Goal: Task Accomplishment & Management: Use online tool/utility

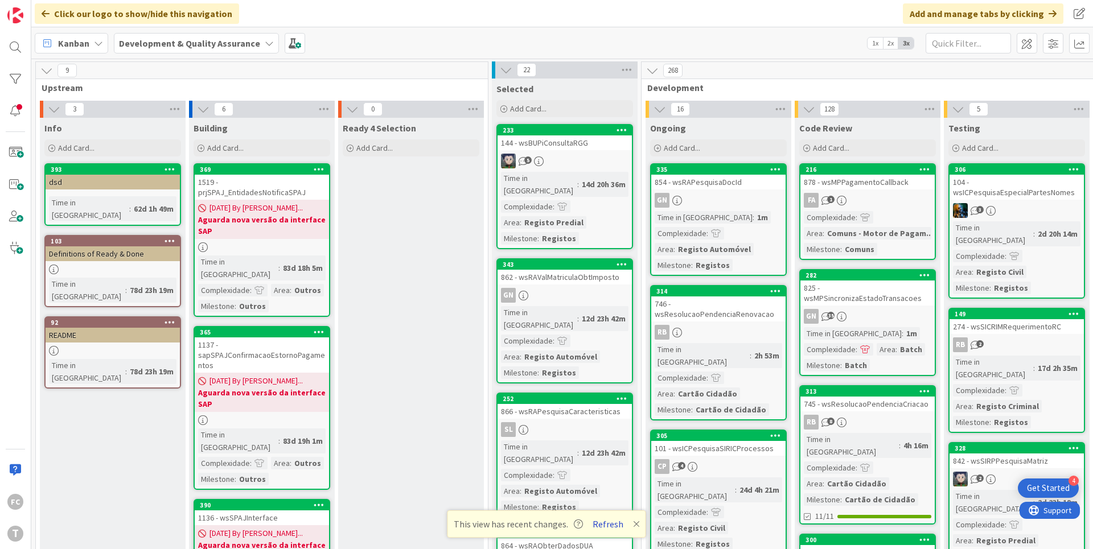
click at [605, 523] on button "Refresh" at bounding box center [608, 524] width 39 height 15
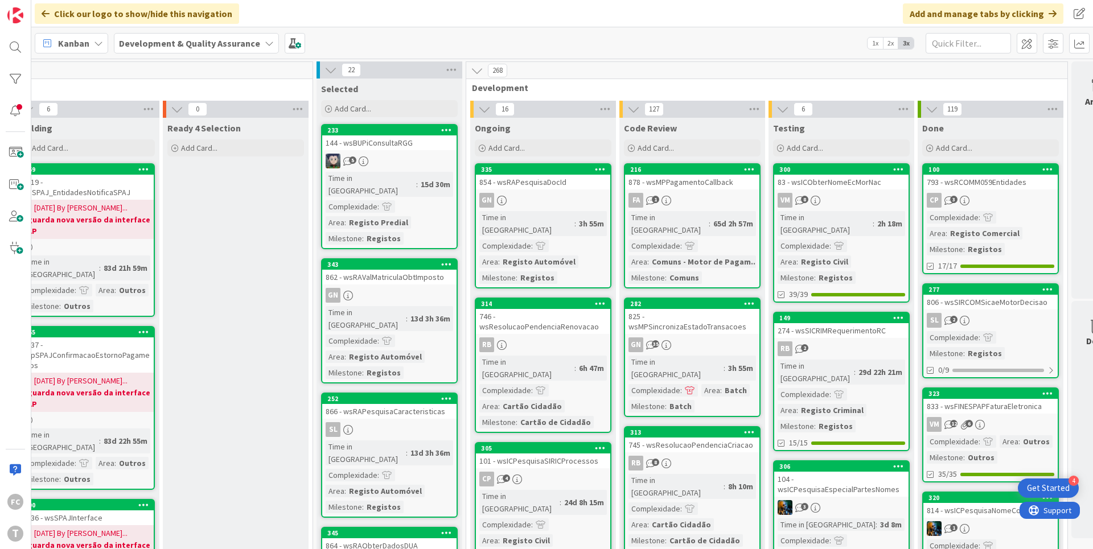
scroll to position [0, 215]
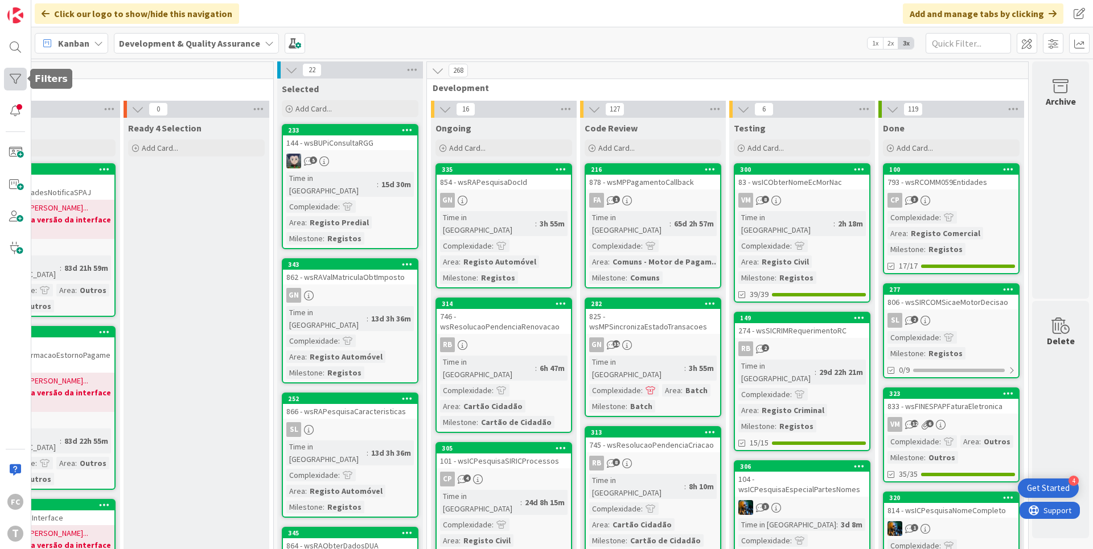
click at [15, 76] on div at bounding box center [15, 79] width 23 height 23
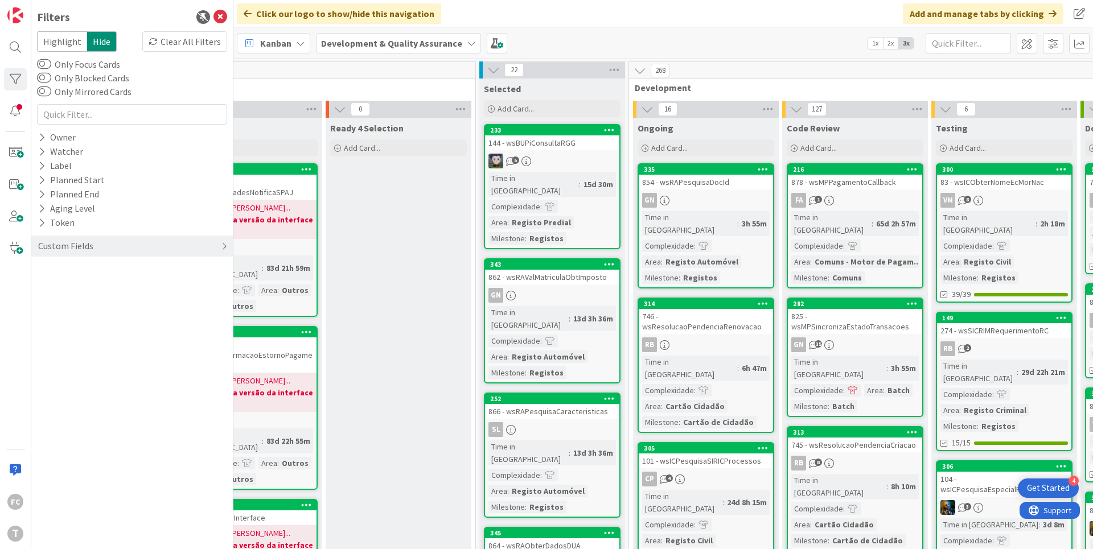
click at [68, 242] on div "Custom Fields" at bounding box center [65, 246] width 57 height 14
click at [68, 268] on button "Priority" at bounding box center [59, 269] width 44 height 14
click at [73, 332] on span "Low" at bounding box center [69, 331] width 30 height 15
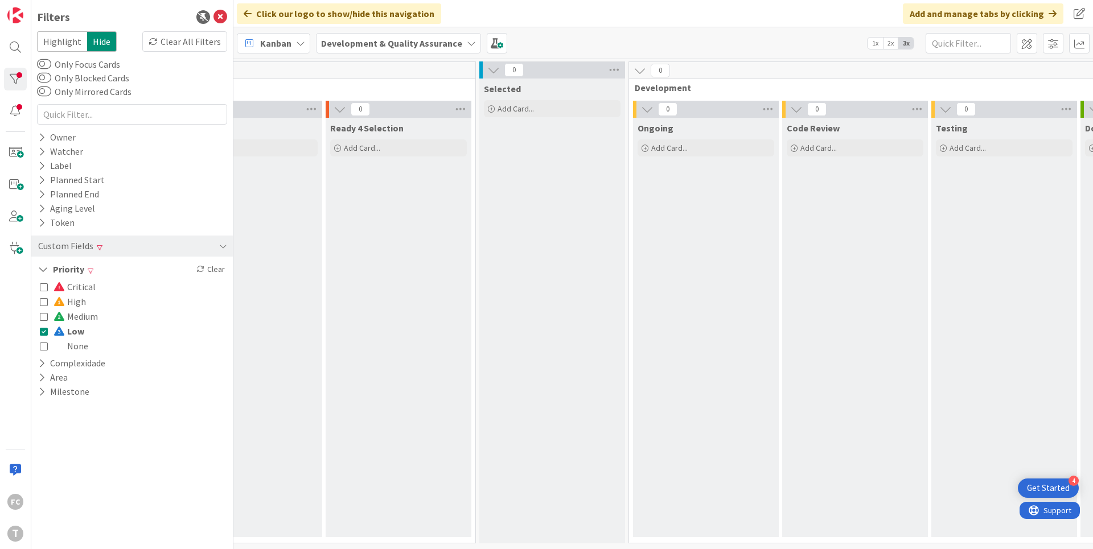
scroll to position [0, 417]
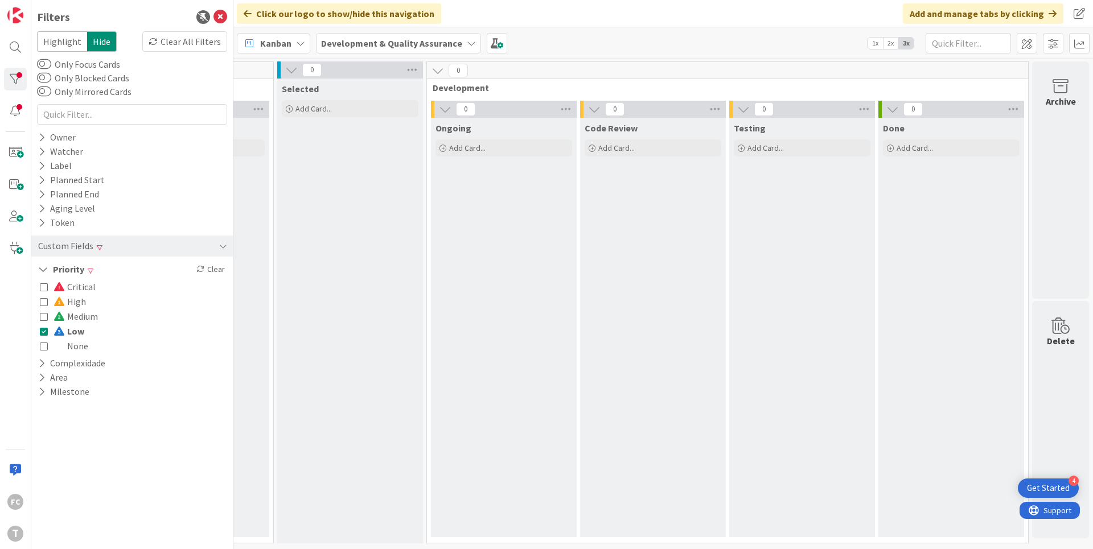
click at [42, 333] on icon at bounding box center [44, 331] width 8 height 8
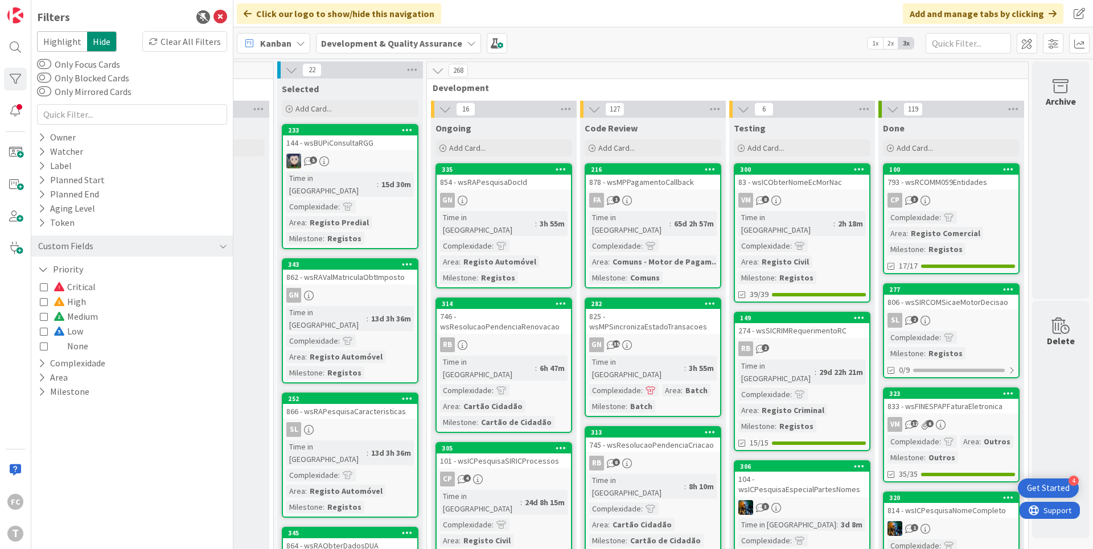
click at [44, 316] on icon at bounding box center [44, 317] width 8 height 8
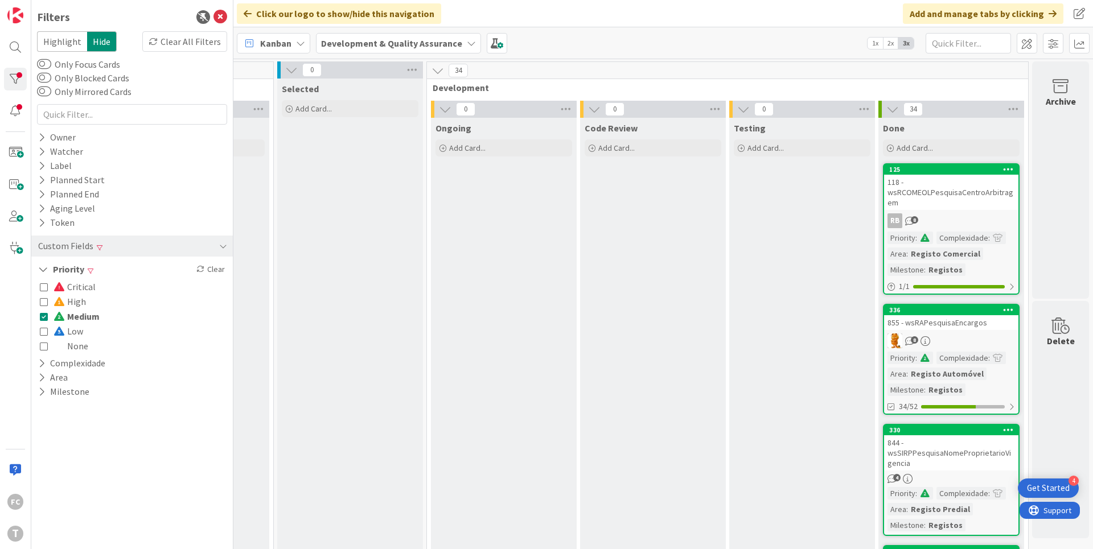
click at [44, 314] on icon at bounding box center [44, 317] width 8 height 8
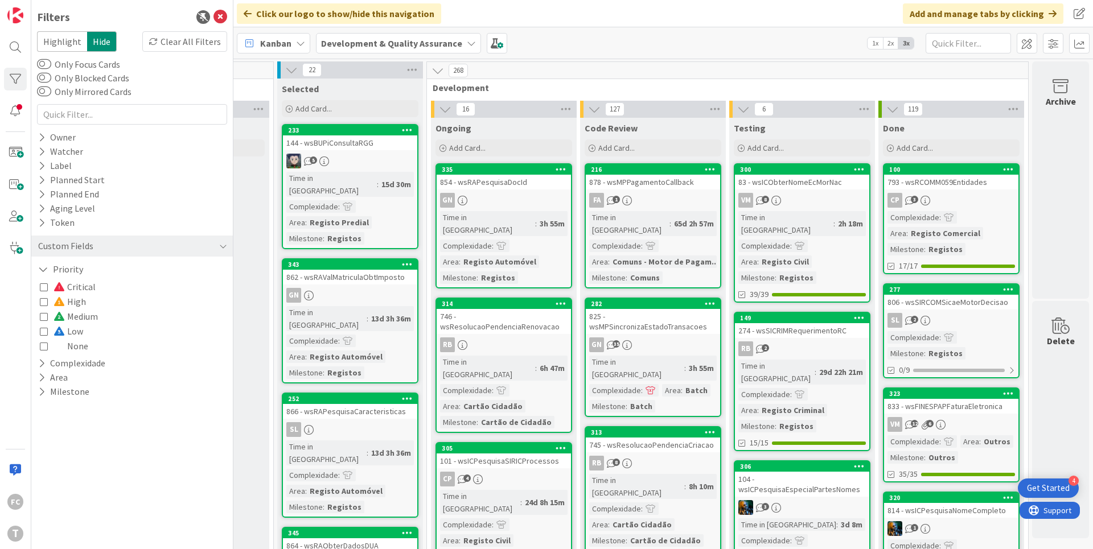
click at [46, 287] on icon at bounding box center [44, 287] width 8 height 8
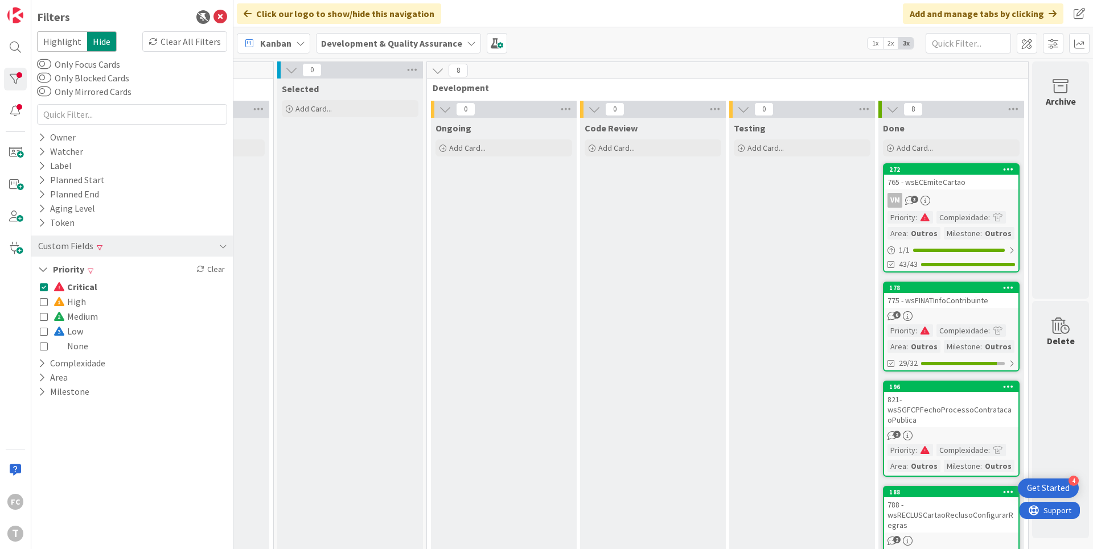
click at [46, 287] on icon at bounding box center [44, 287] width 8 height 8
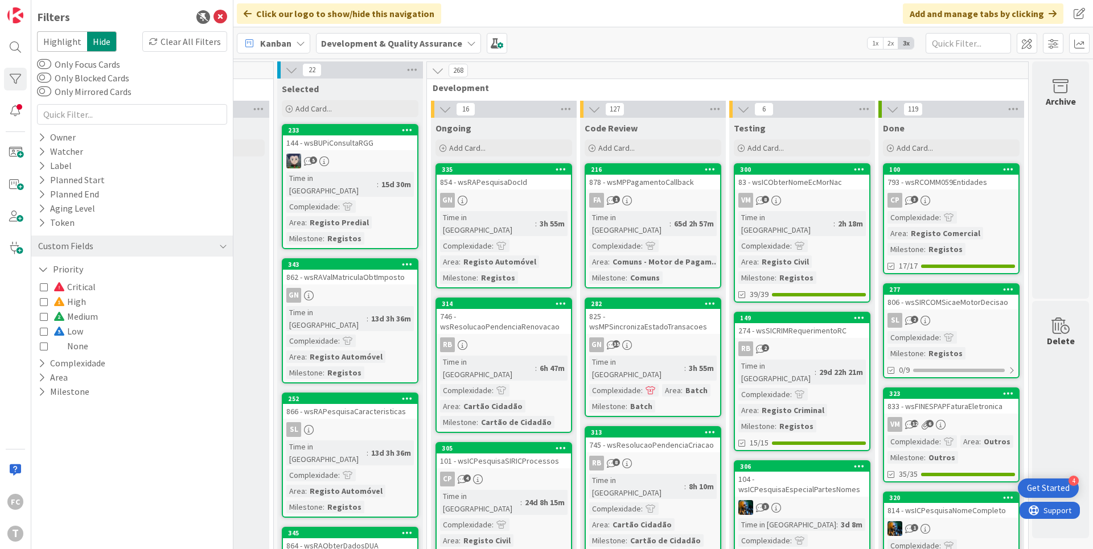
click at [43, 303] on icon at bounding box center [44, 302] width 8 height 8
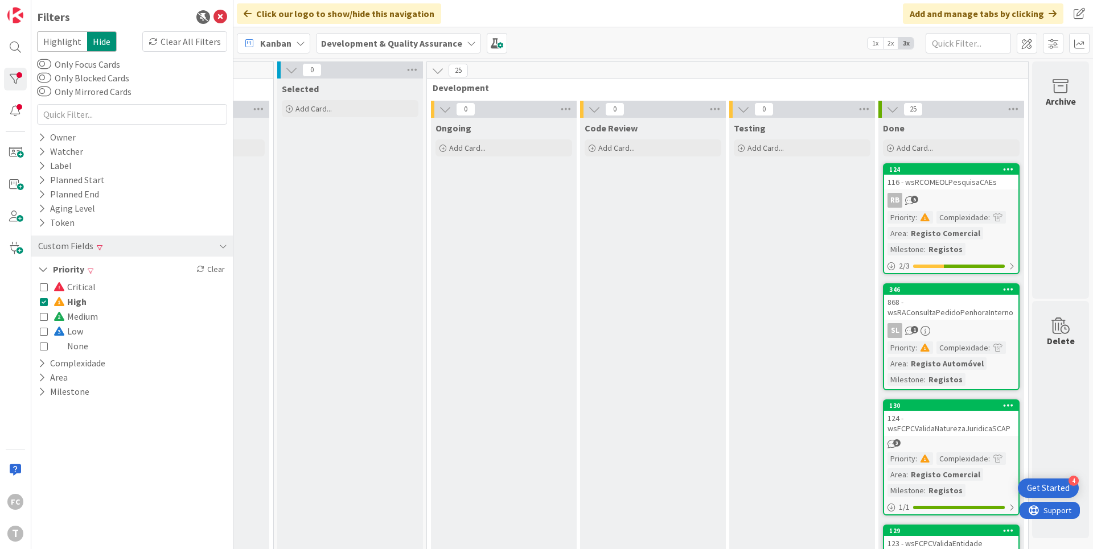
click at [42, 347] on icon at bounding box center [44, 346] width 8 height 8
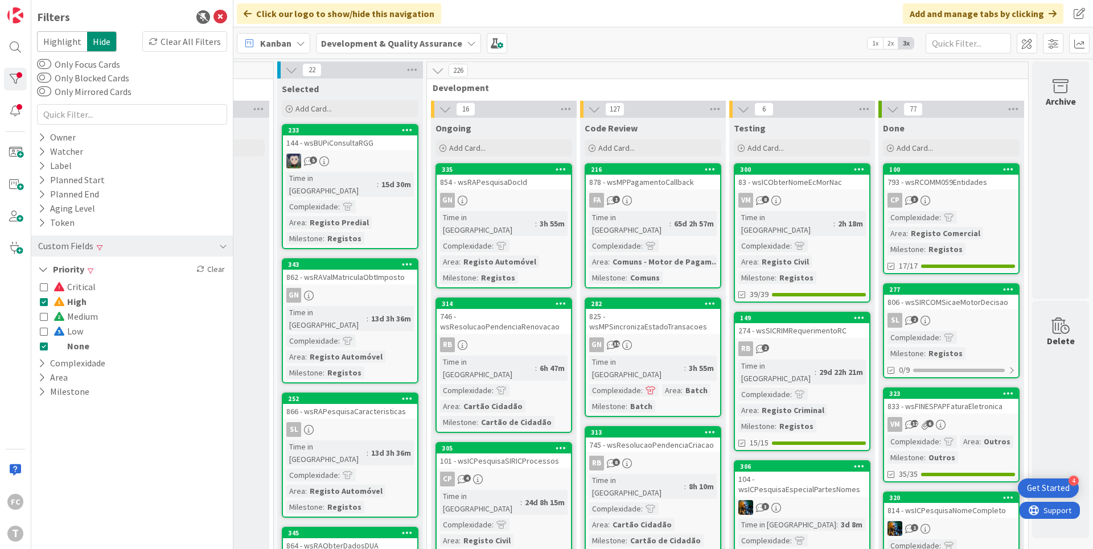
drag, startPoint x: 46, startPoint y: 301, endPoint x: 53, endPoint y: 301, distance: 6.8
click at [46, 301] on icon at bounding box center [44, 302] width 8 height 8
click at [39, 301] on div "Critical High Medium Low None" at bounding box center [132, 317] width 190 height 80
drag, startPoint x: 44, startPoint y: 344, endPoint x: 43, endPoint y: 335, distance: 9.2
click at [44, 342] on icon at bounding box center [44, 346] width 8 height 8
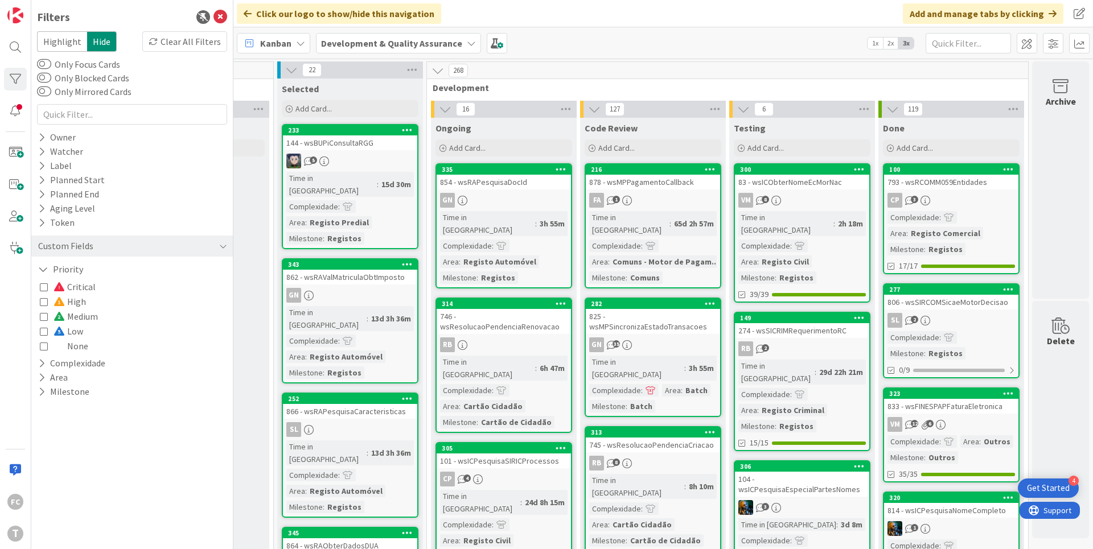
click at [44, 303] on icon at bounding box center [44, 302] width 8 height 8
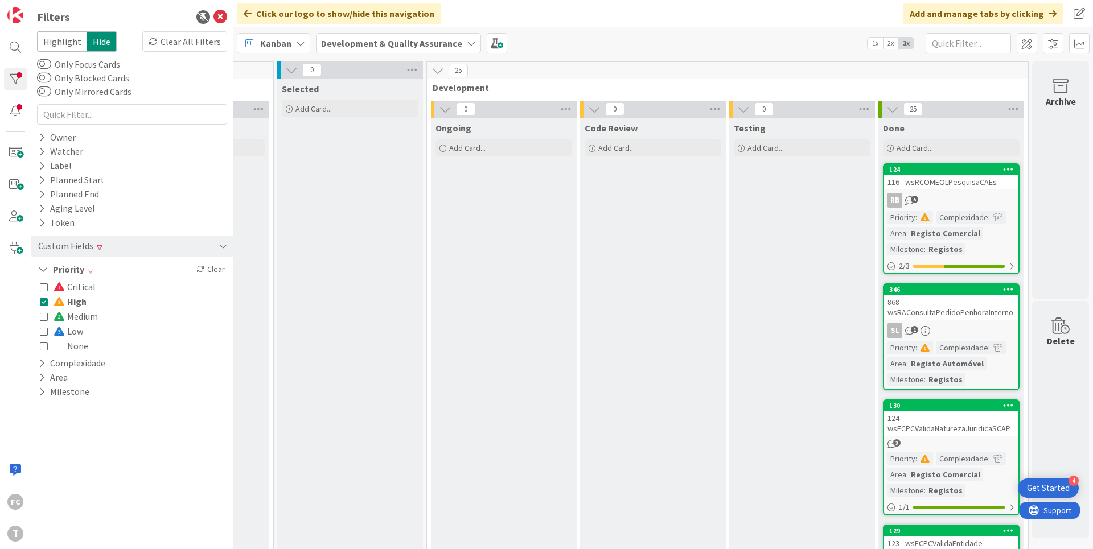
click at [43, 301] on icon at bounding box center [44, 302] width 8 height 8
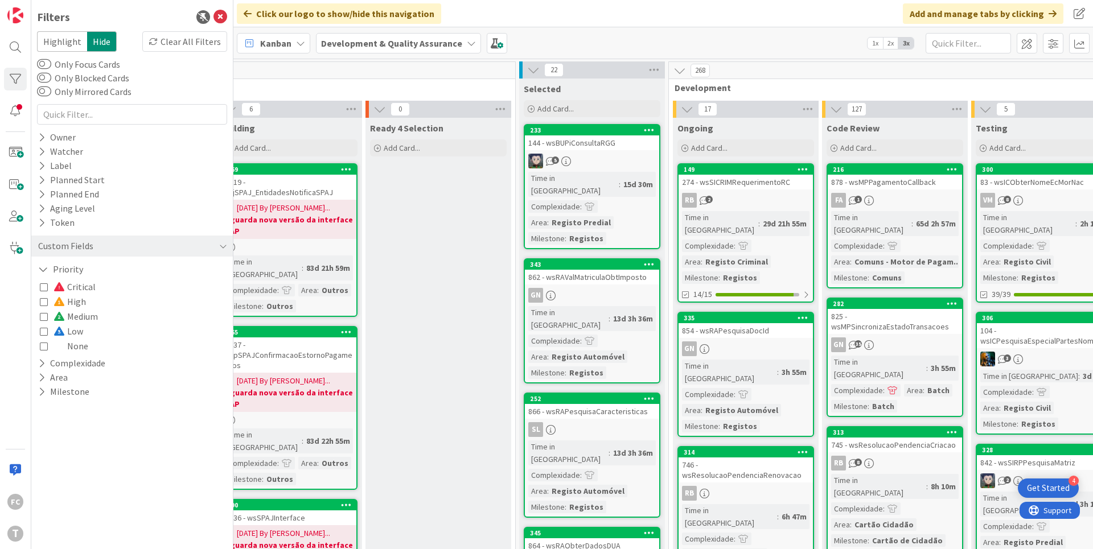
scroll to position [0, 179]
